Goal: Information Seeking & Learning: Check status

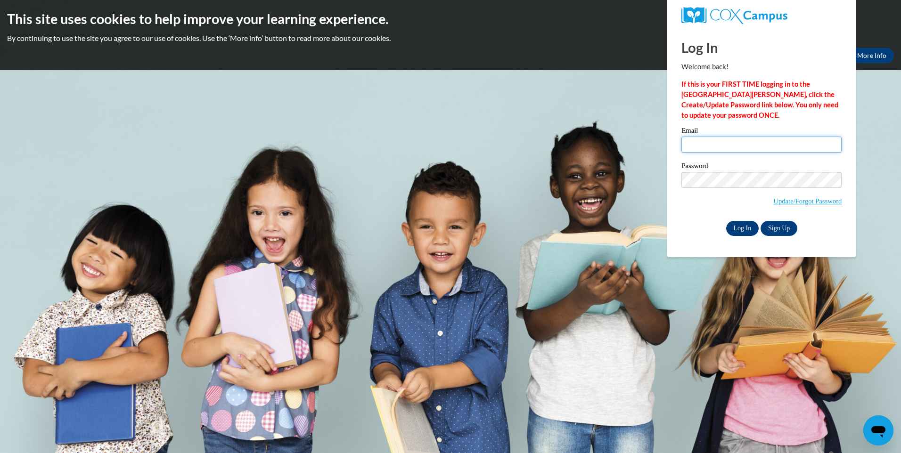
type input "princess_sydneyy@aol.com"
click at [739, 229] on input "Log In" at bounding box center [742, 228] width 33 height 15
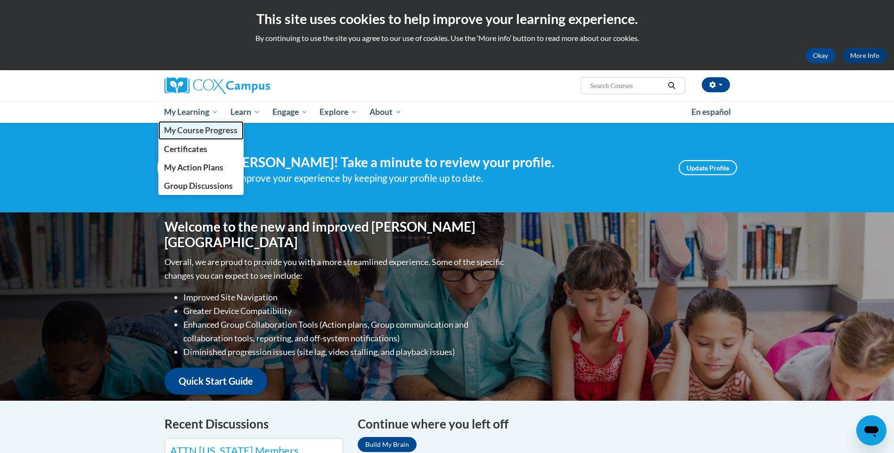
click at [198, 132] on span "My Course Progress" at bounding box center [200, 130] width 73 height 10
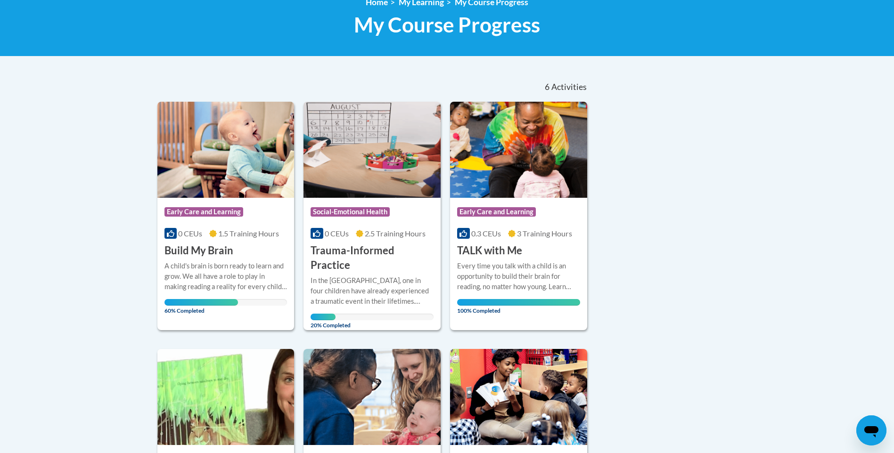
scroll to position [141, 0]
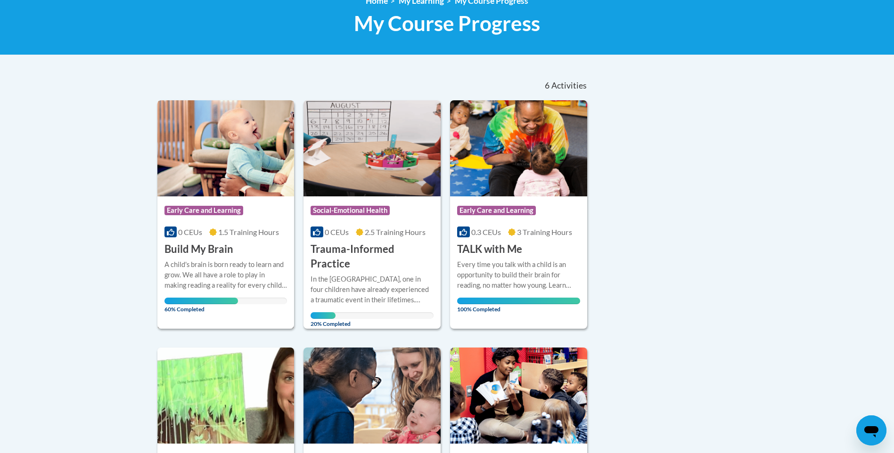
click at [245, 239] on div "Course Category: Early Care and Learning 0 CEUs 1.5 Training Hours COURSE Build…" at bounding box center [225, 226] width 137 height 60
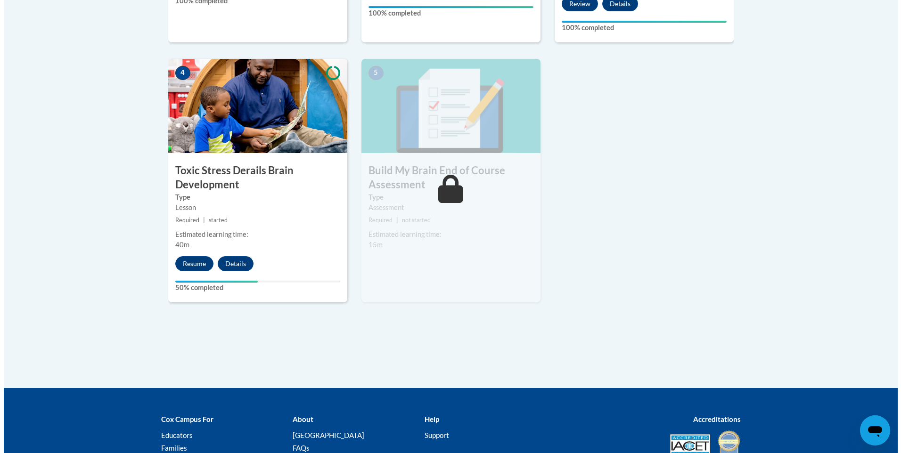
scroll to position [518, 0]
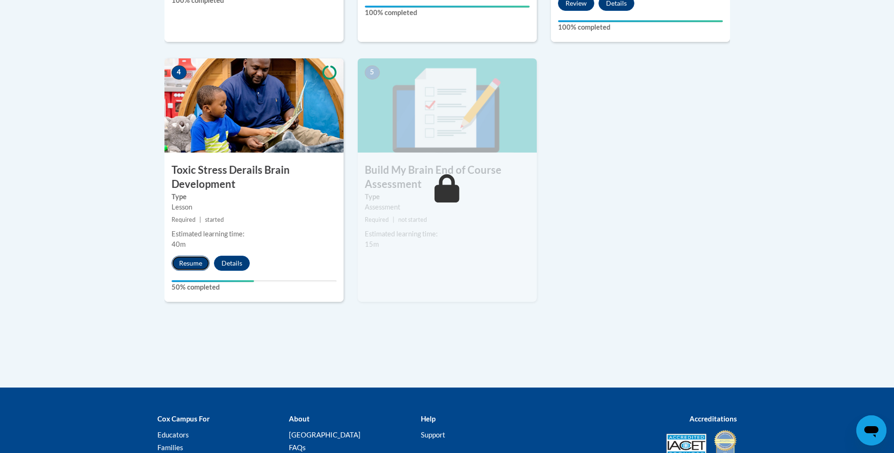
click at [193, 269] on button "Resume" at bounding box center [190, 263] width 38 height 15
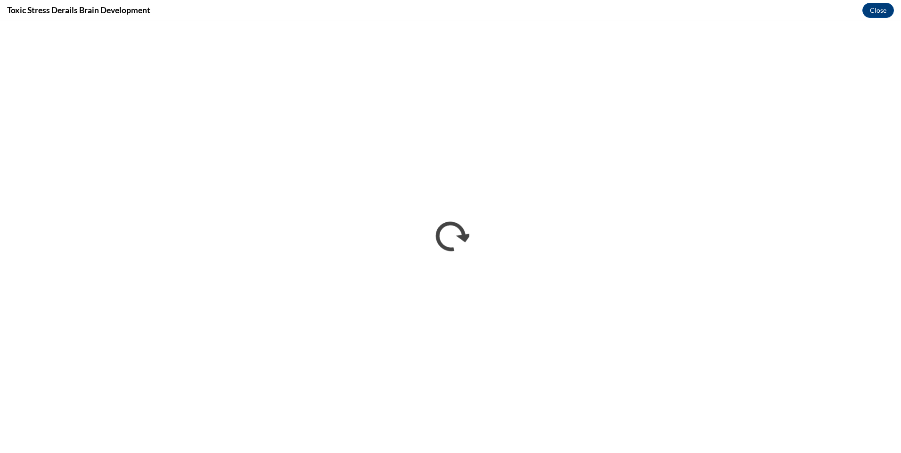
scroll to position [0, 0]
